Goal: Understand process/instructions

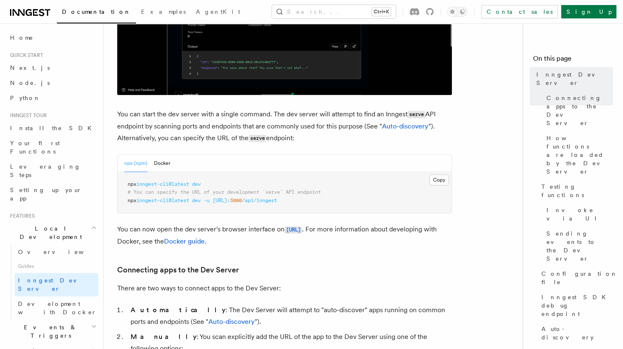
scroll to position [269, 0]
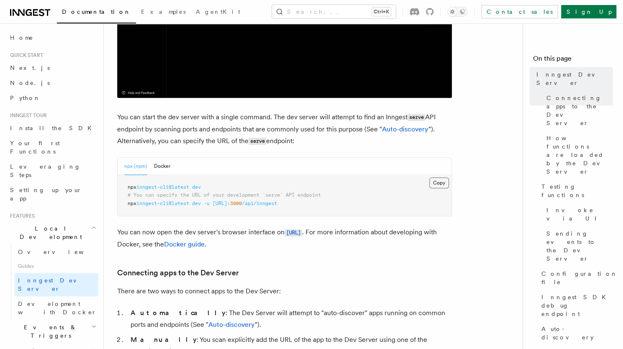
click at [434, 180] on button "Copy Copied" at bounding box center [439, 182] width 20 height 11
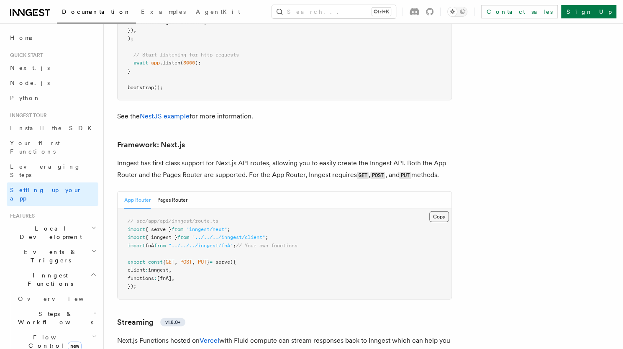
scroll to position [5053, 0]
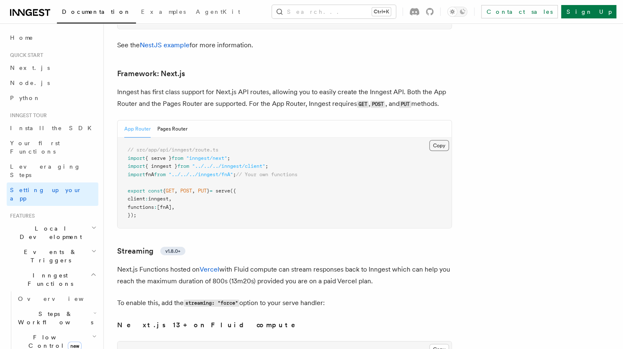
click at [441, 140] on button "Copy Copied" at bounding box center [439, 145] width 20 height 11
